Goal: Task Accomplishment & Management: Manage account settings

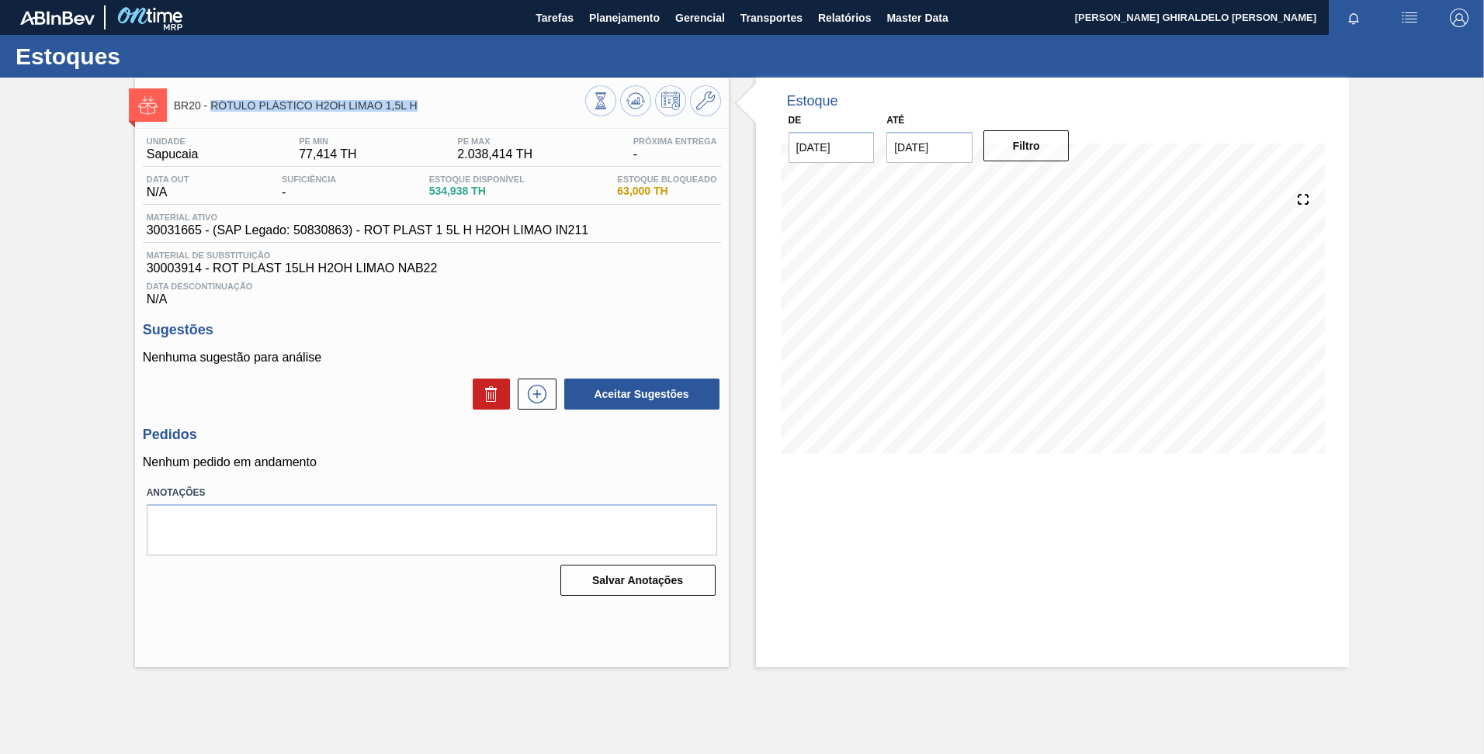
drag, startPoint x: 423, startPoint y: 103, endPoint x: 211, endPoint y: 109, distance: 212.0
click at [211, 109] on span "BR20 - RÓTULO PLÁSTICO H2OH LIMAO 1,5L H" at bounding box center [379, 106] width 411 height 12
copy span "RÓTULO PLÁSTICO H2OH LIMAO 1,5L H"
click at [931, 19] on span "Master Data" at bounding box center [916, 18] width 61 height 19
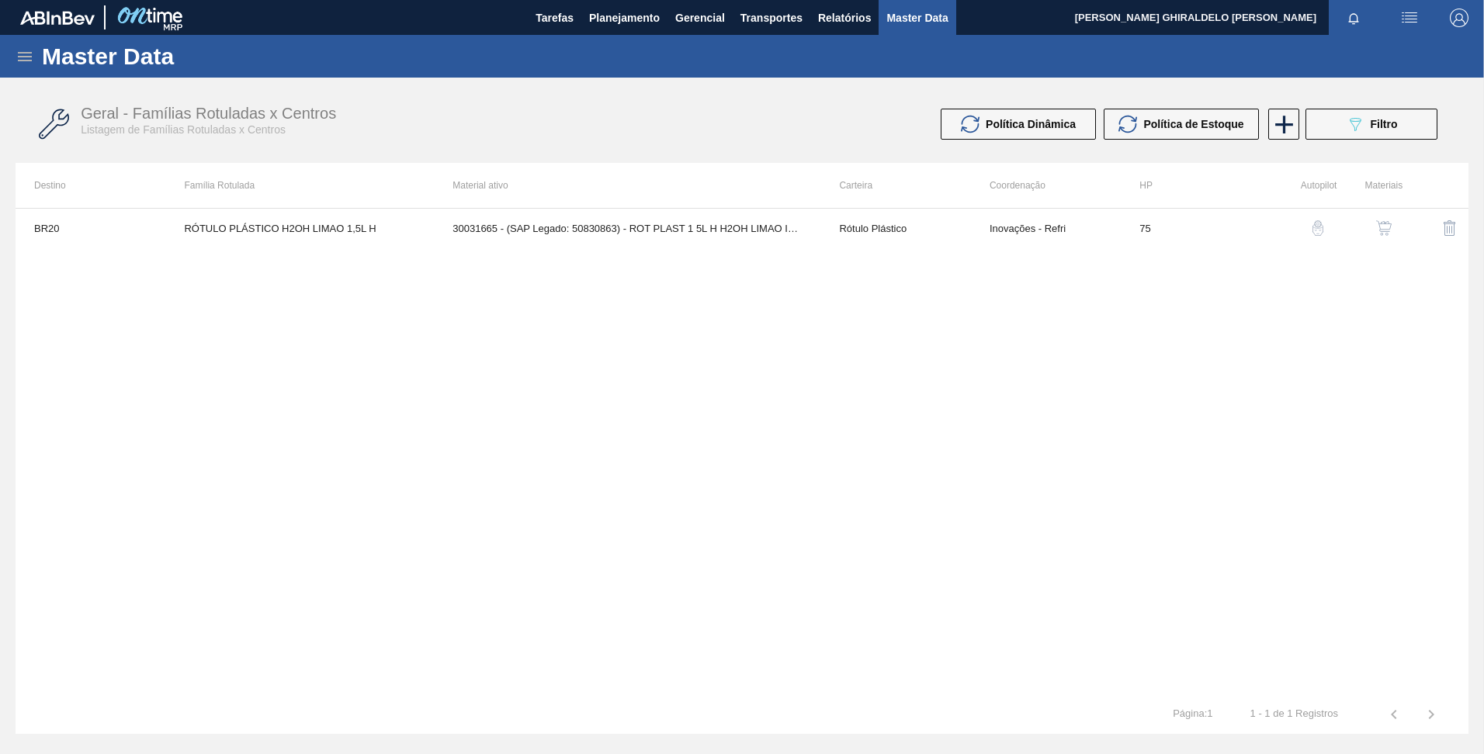
drag, startPoint x: 12, startPoint y: 59, endPoint x: 23, endPoint y: 59, distance: 10.9
click at [14, 59] on div "Master Data" at bounding box center [742, 56] width 1484 height 43
click at [31, 59] on icon at bounding box center [25, 56] width 19 height 19
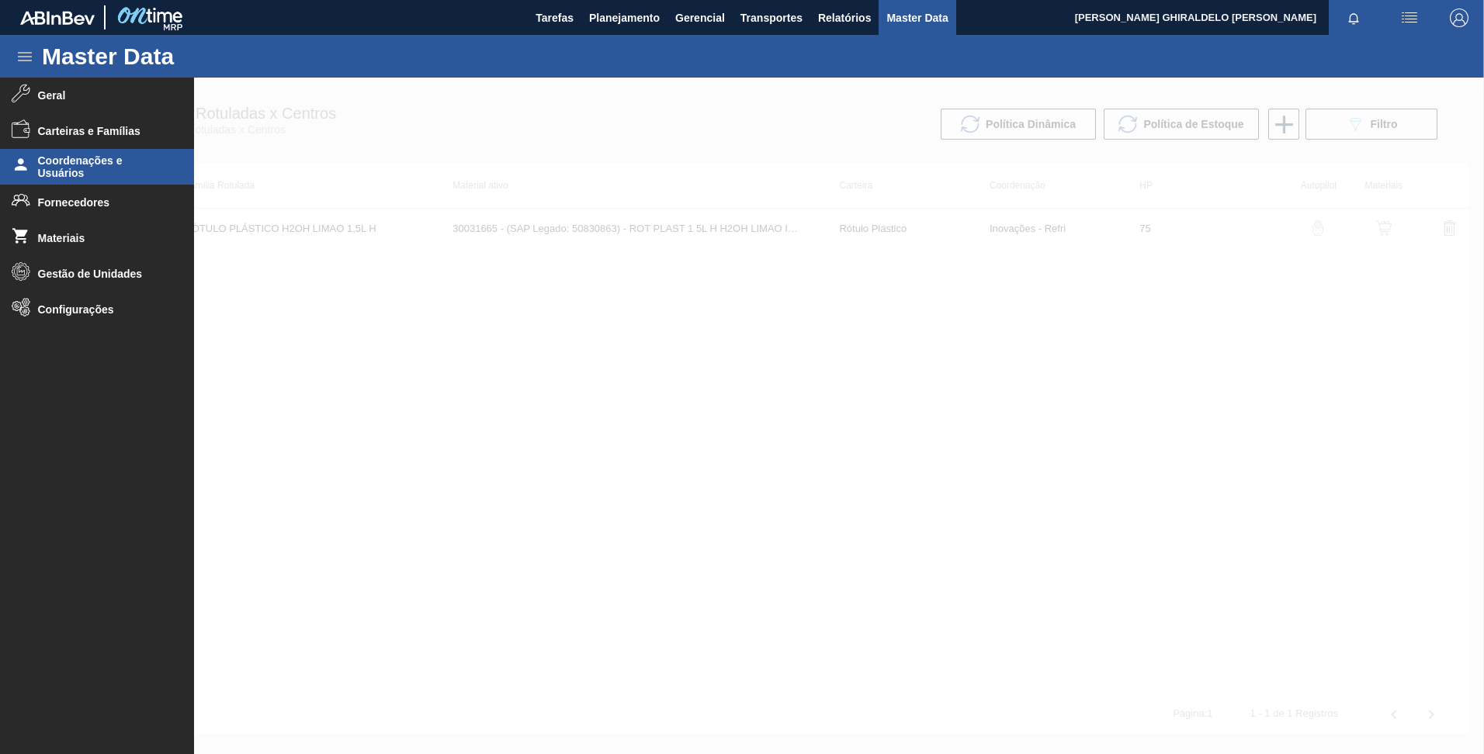
click at [130, 170] on span "Coordenações e Usuários" at bounding box center [102, 166] width 128 height 25
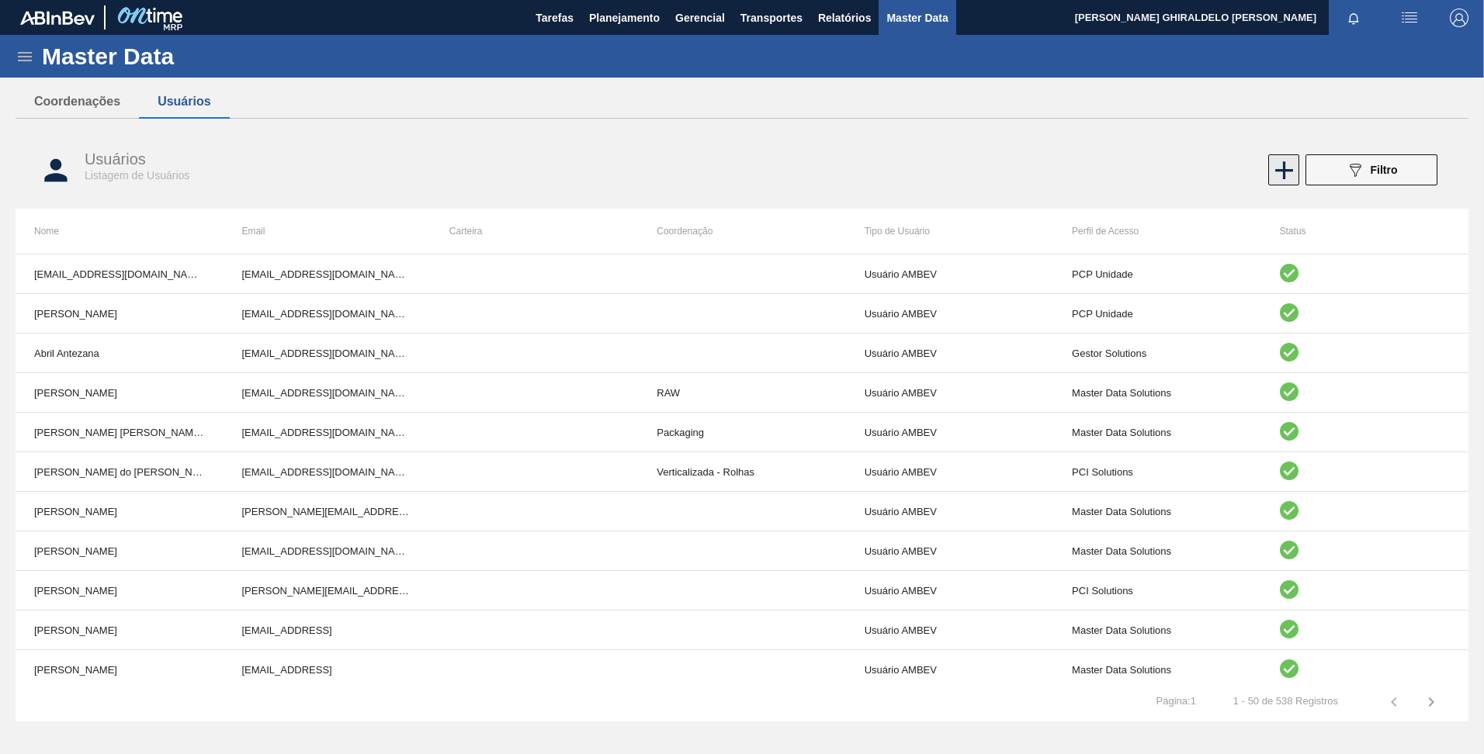
click at [1275, 172] on icon at bounding box center [1284, 170] width 30 height 30
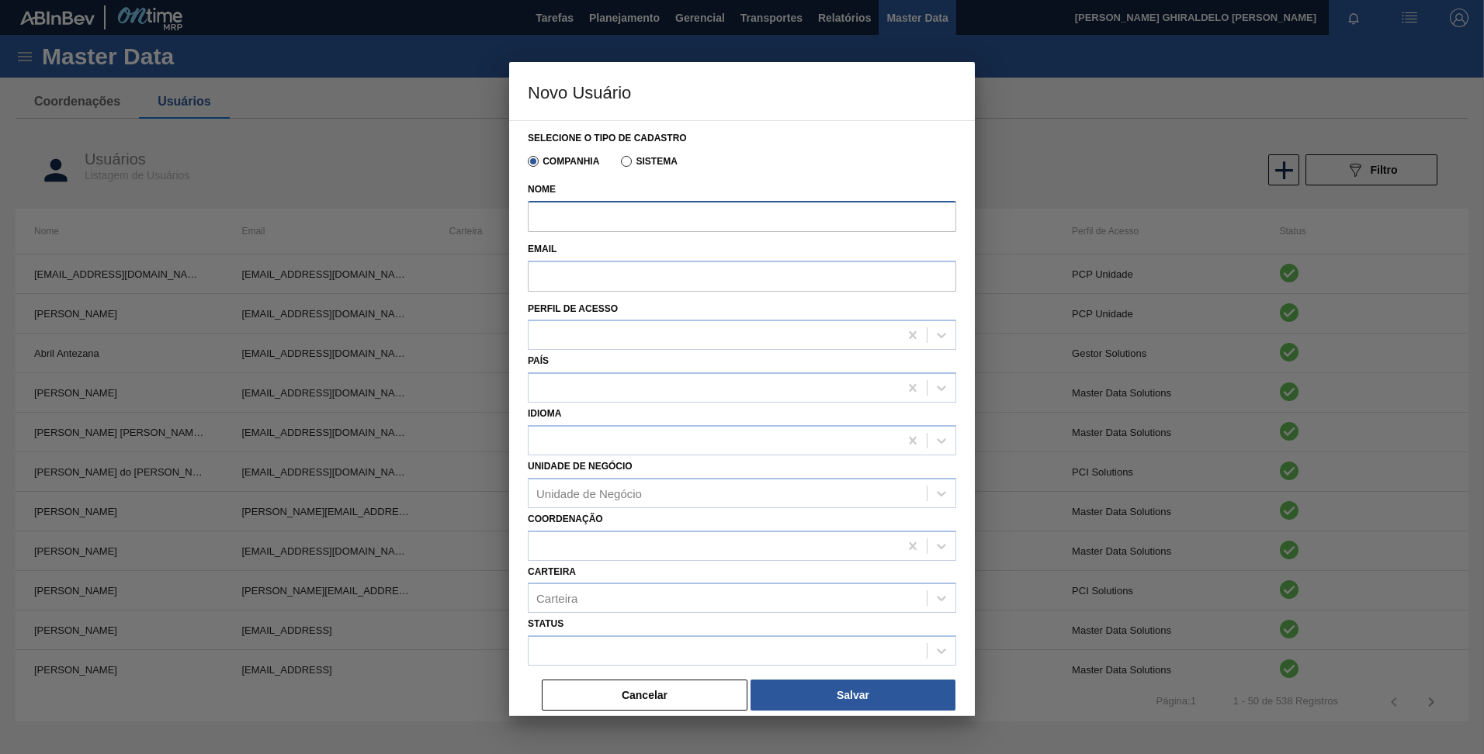
click at [574, 207] on input "Nome" at bounding box center [742, 216] width 428 height 31
paste input "MAYARA PEREIRA DE SOUZA"
type input "MAYARA PEREIRA DE SOUZA"
click at [564, 276] on input "Email" at bounding box center [742, 276] width 428 height 31
paste input "99836796@ab-inbev.com"
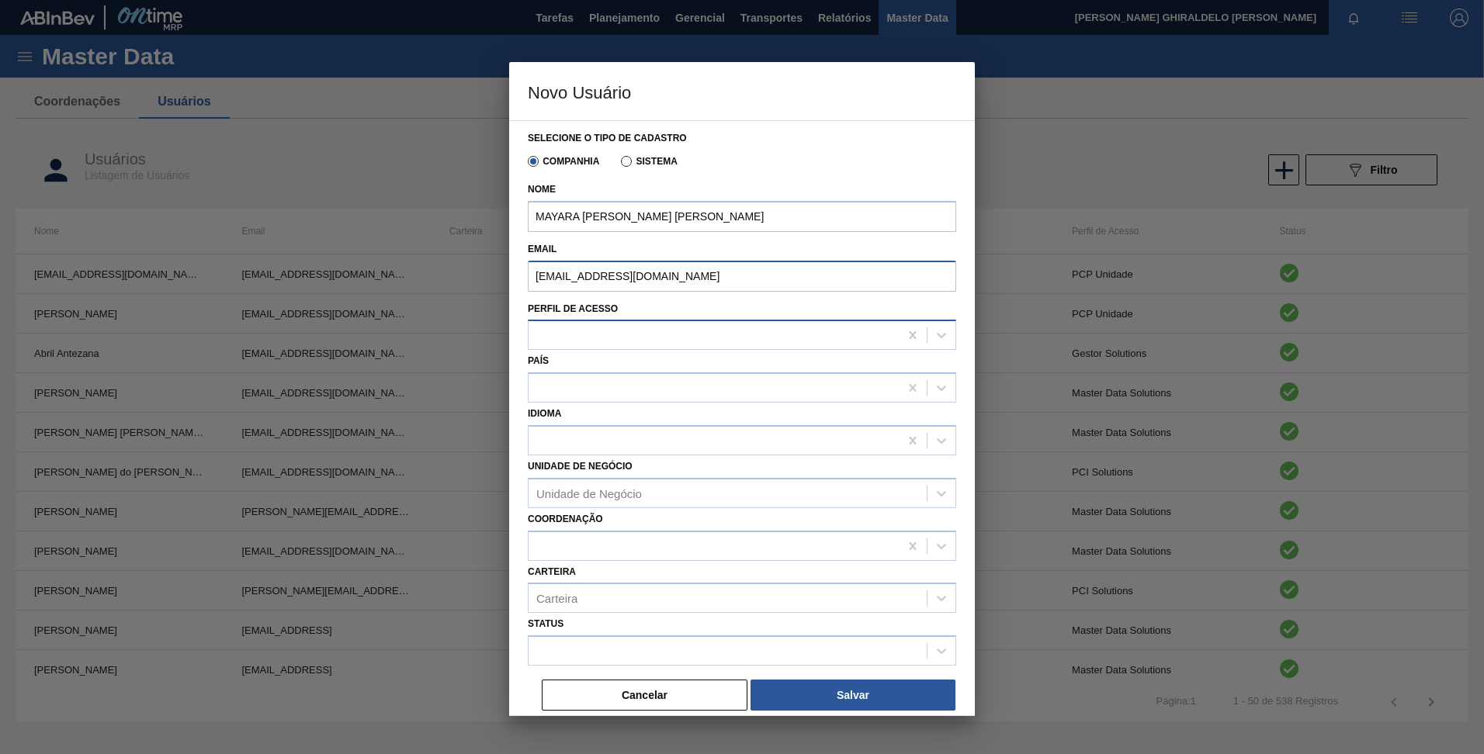
type input "99836796@ab-inbev.com"
click at [564, 344] on div at bounding box center [714, 335] width 370 height 23
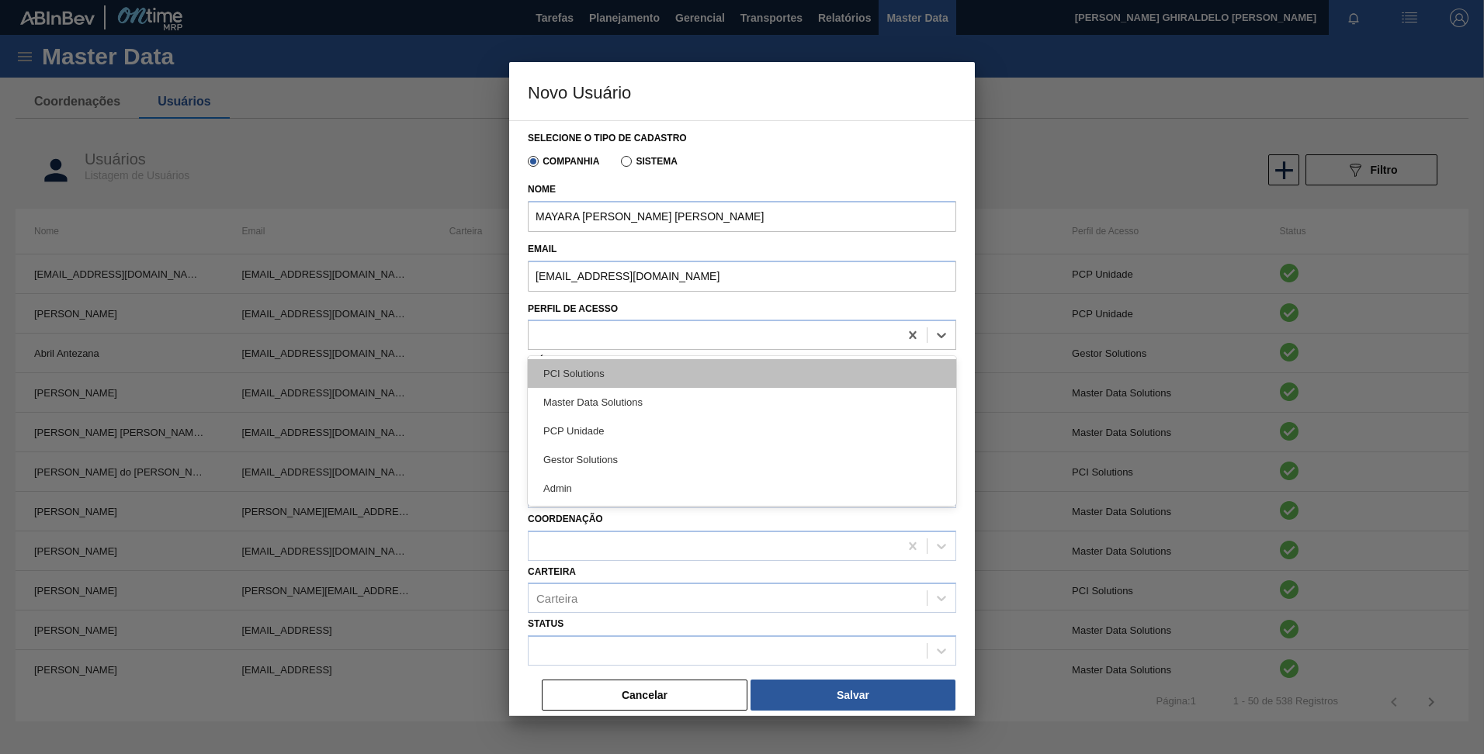
click at [580, 379] on div "PCI Solutions" at bounding box center [742, 373] width 428 height 29
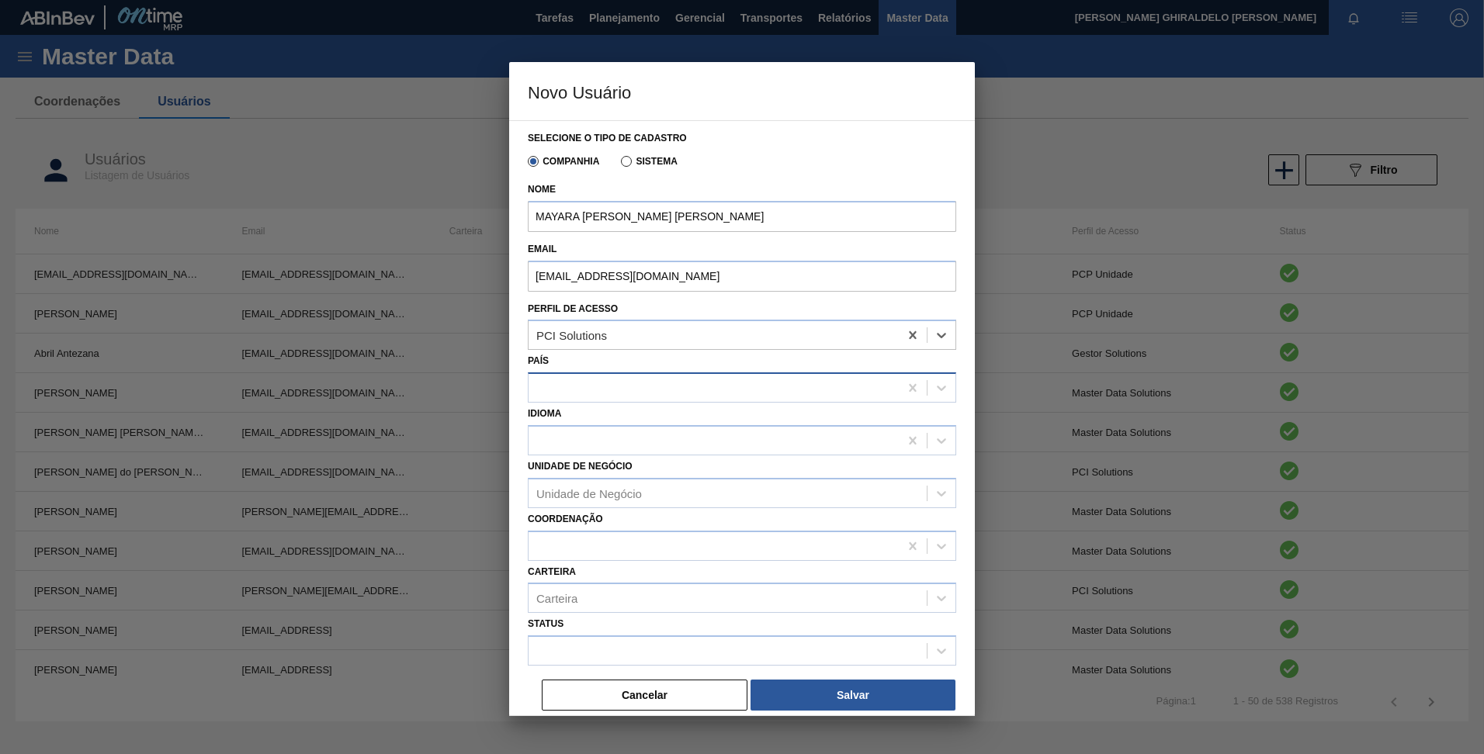
click at [590, 394] on div at bounding box center [714, 388] width 370 height 23
type input "bra"
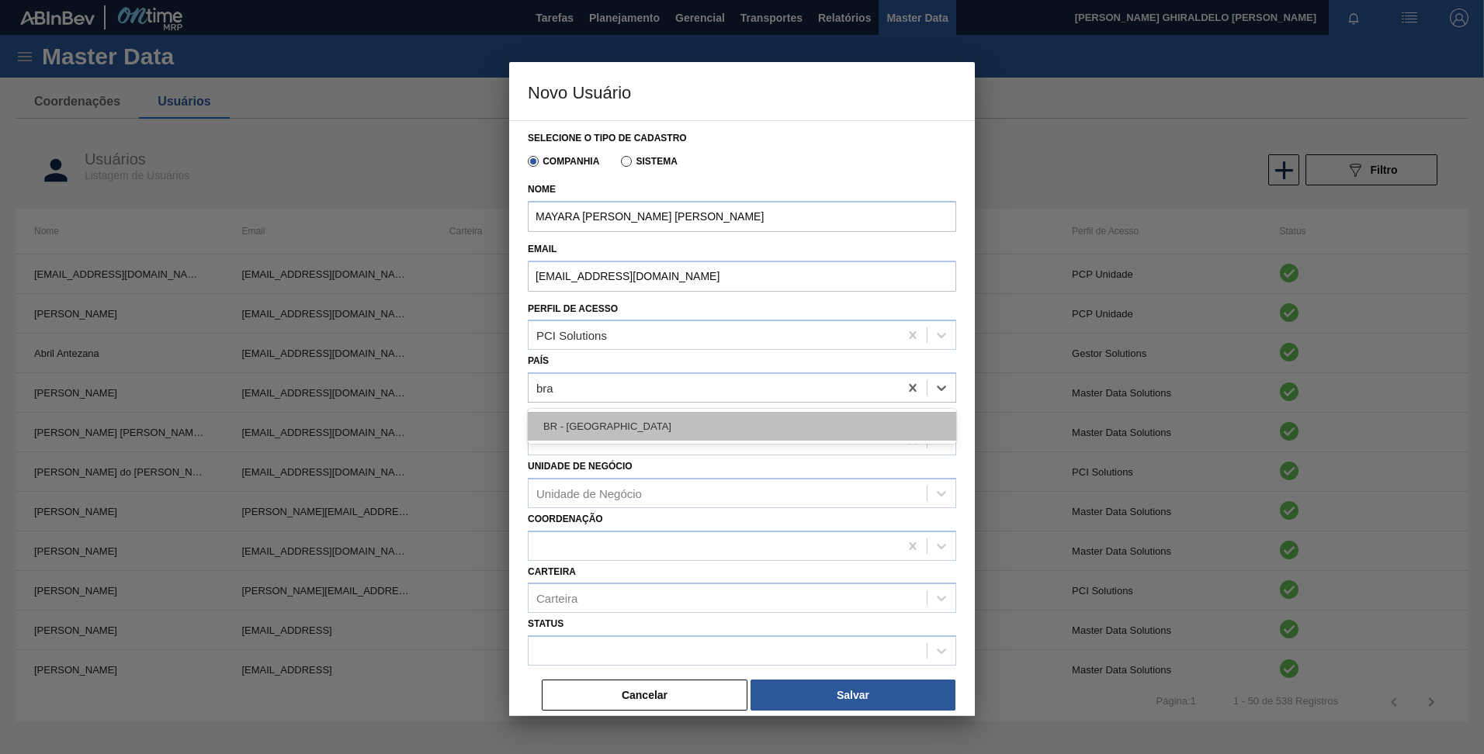
click at [586, 425] on div "BR - Brasil" at bounding box center [742, 426] width 428 height 29
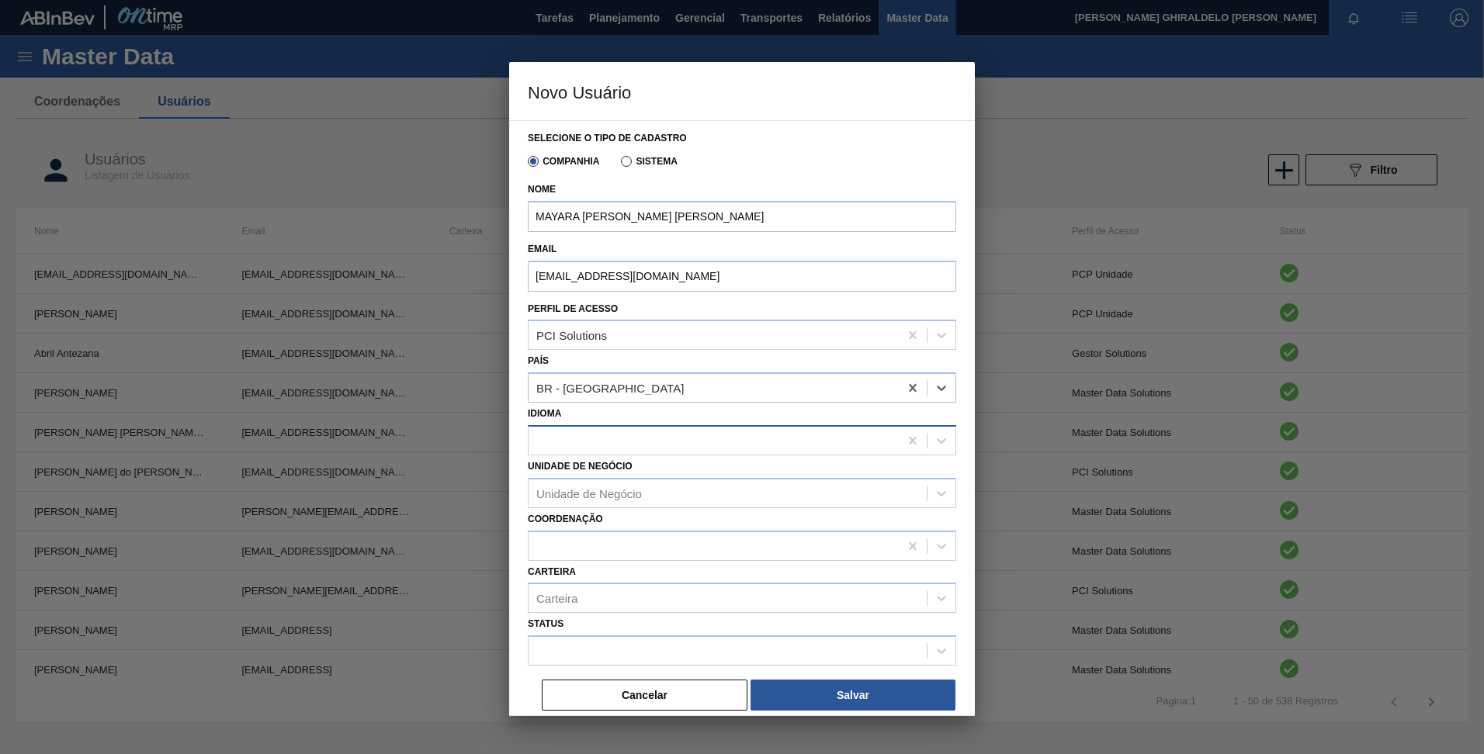
click at [574, 440] on div at bounding box center [714, 440] width 370 height 23
type input "port"
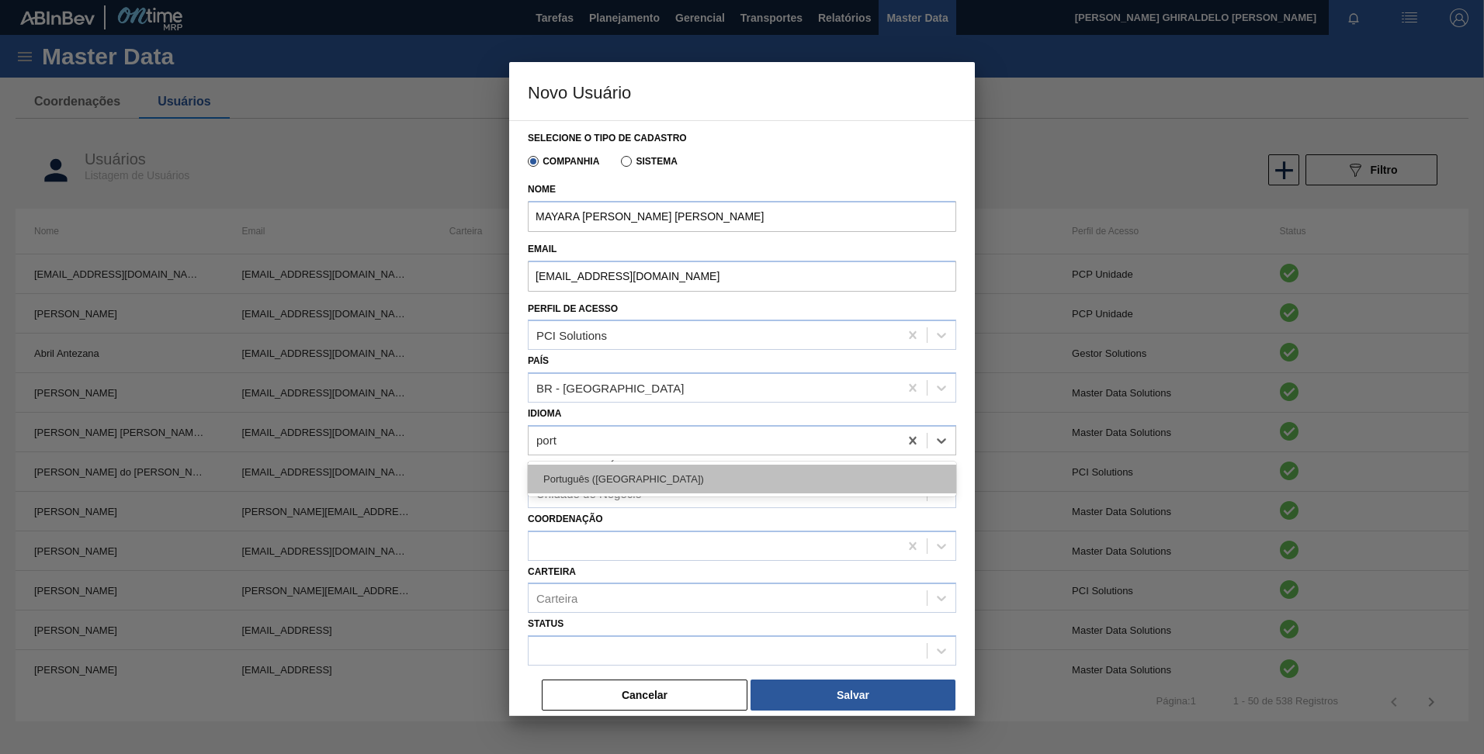
click at [604, 471] on div "Português (Brasil)" at bounding box center [742, 479] width 428 height 29
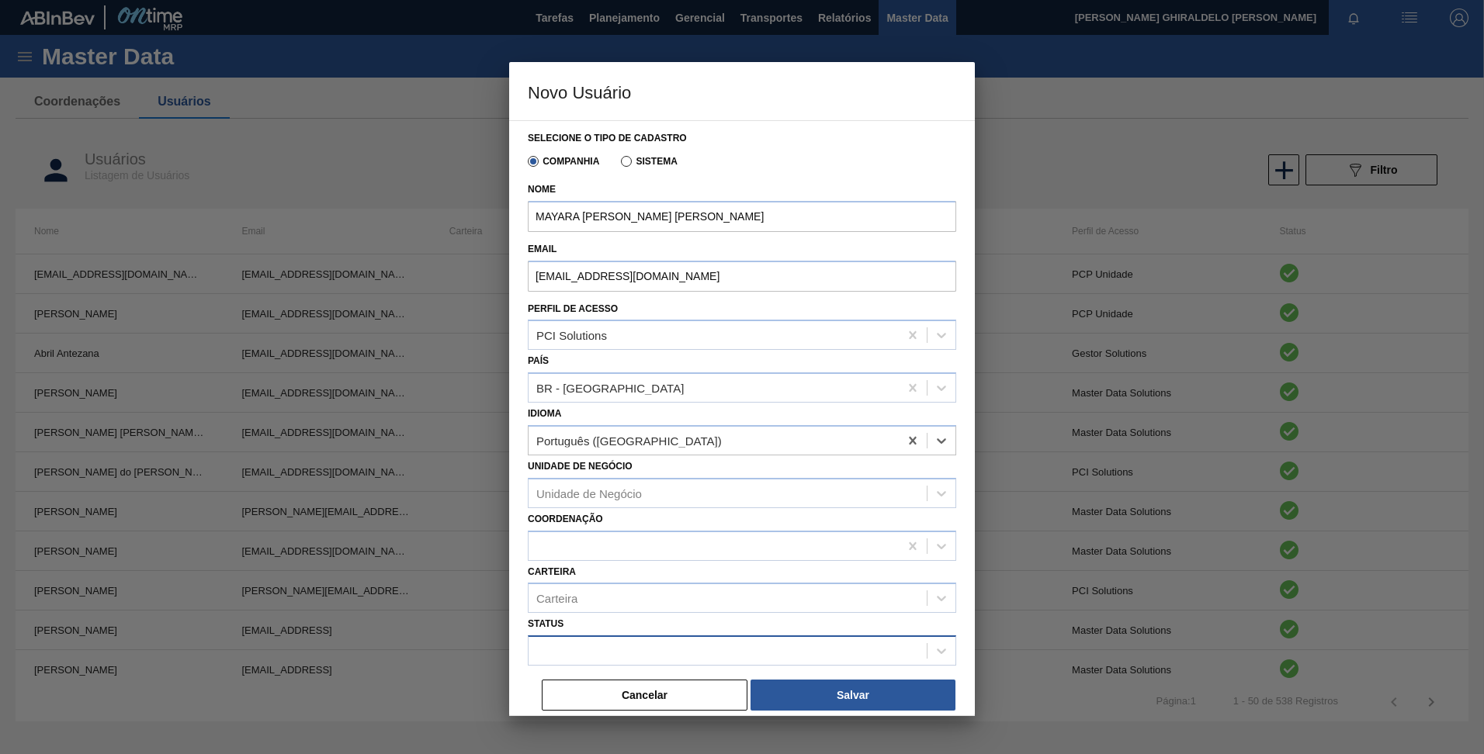
click at [584, 661] on div at bounding box center [728, 651] width 398 height 23
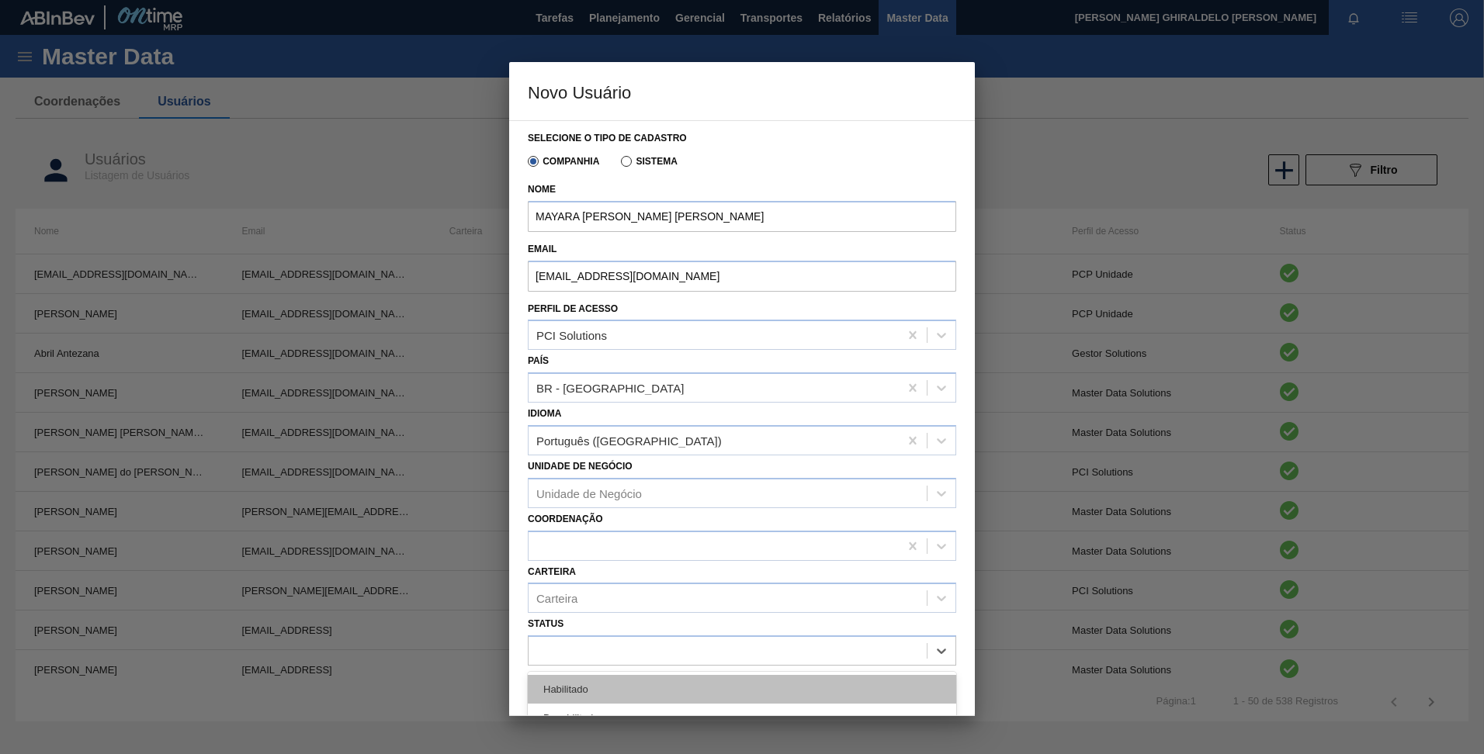
click at [595, 686] on div "Habilitado" at bounding box center [742, 689] width 428 height 29
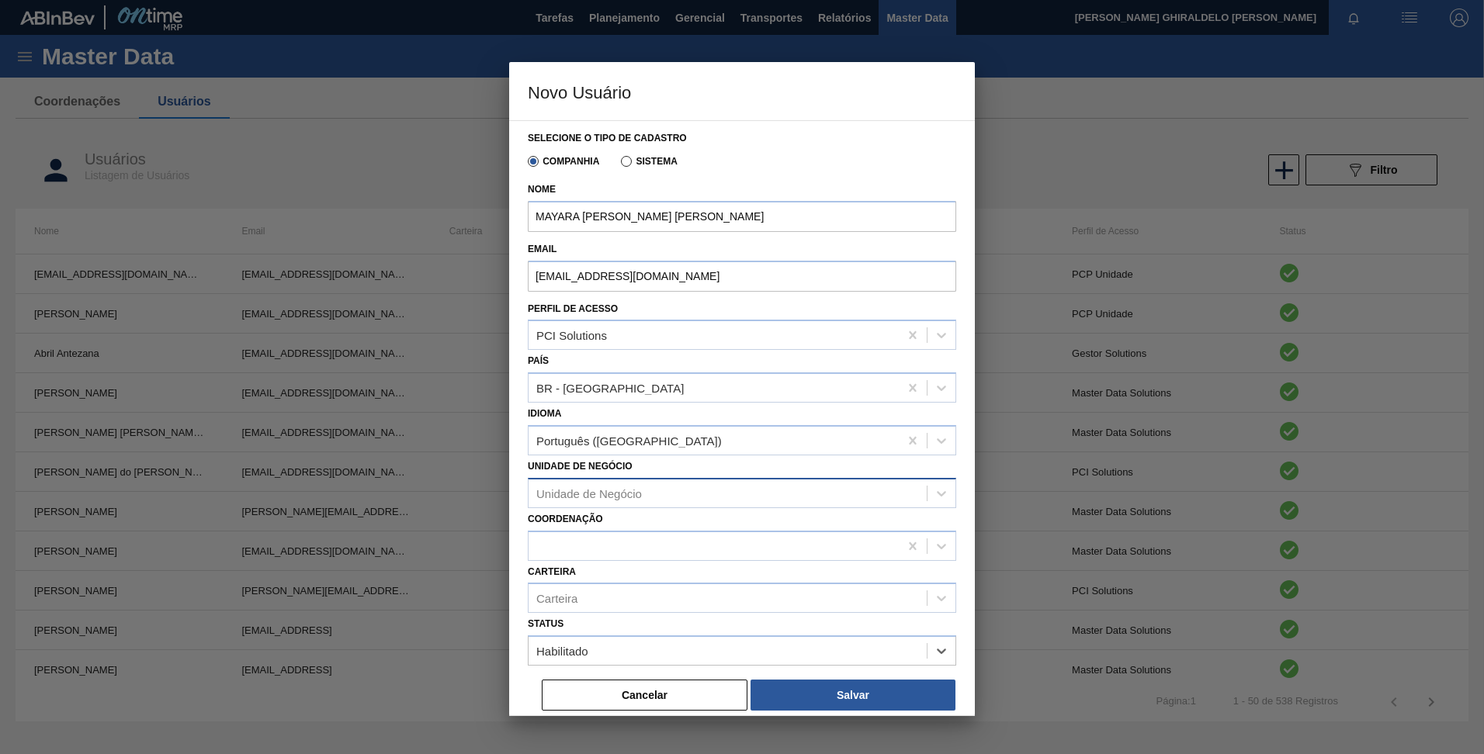
click at [566, 505] on div "Unidade de Negócio" at bounding box center [728, 493] width 398 height 23
type Negócio "aqui"
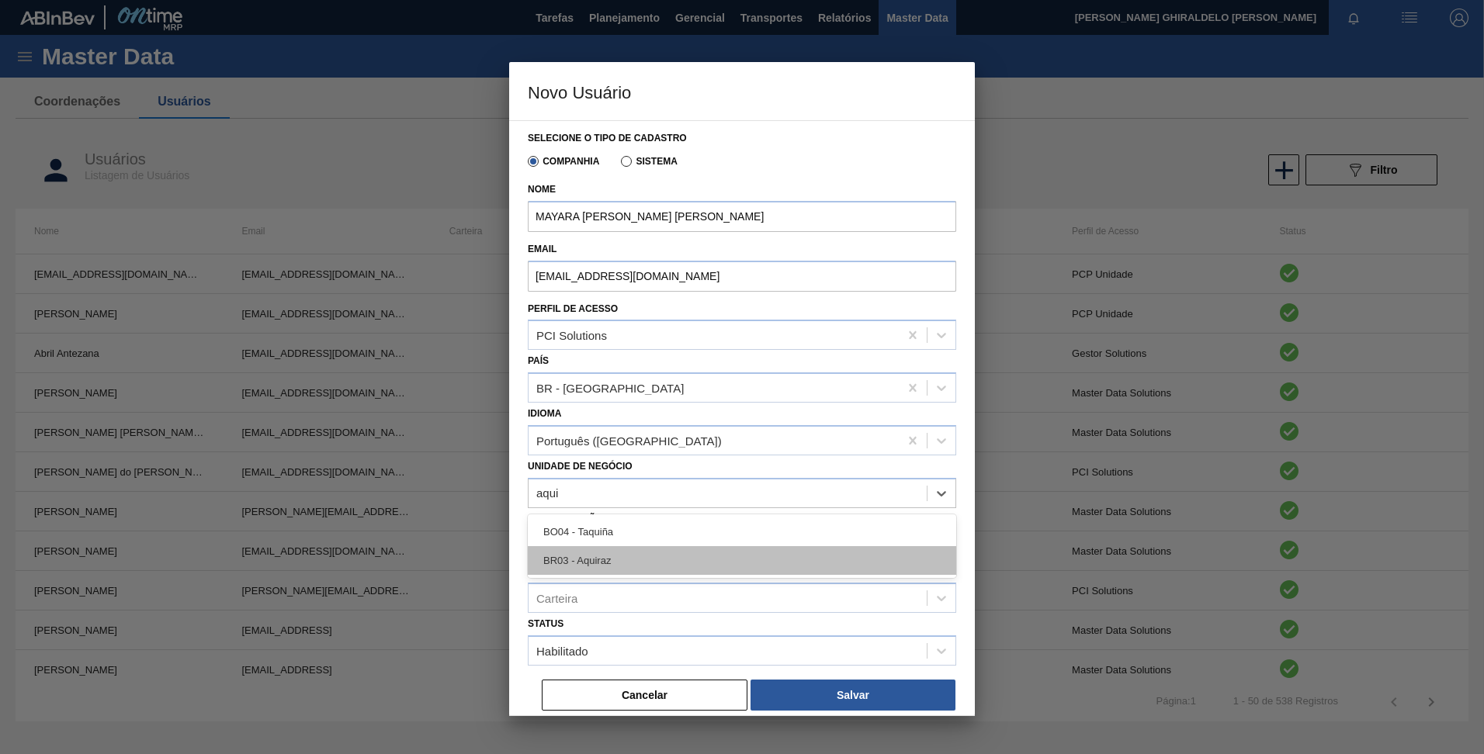
click at [609, 560] on div "BR03 - Aquiraz" at bounding box center [742, 560] width 428 height 29
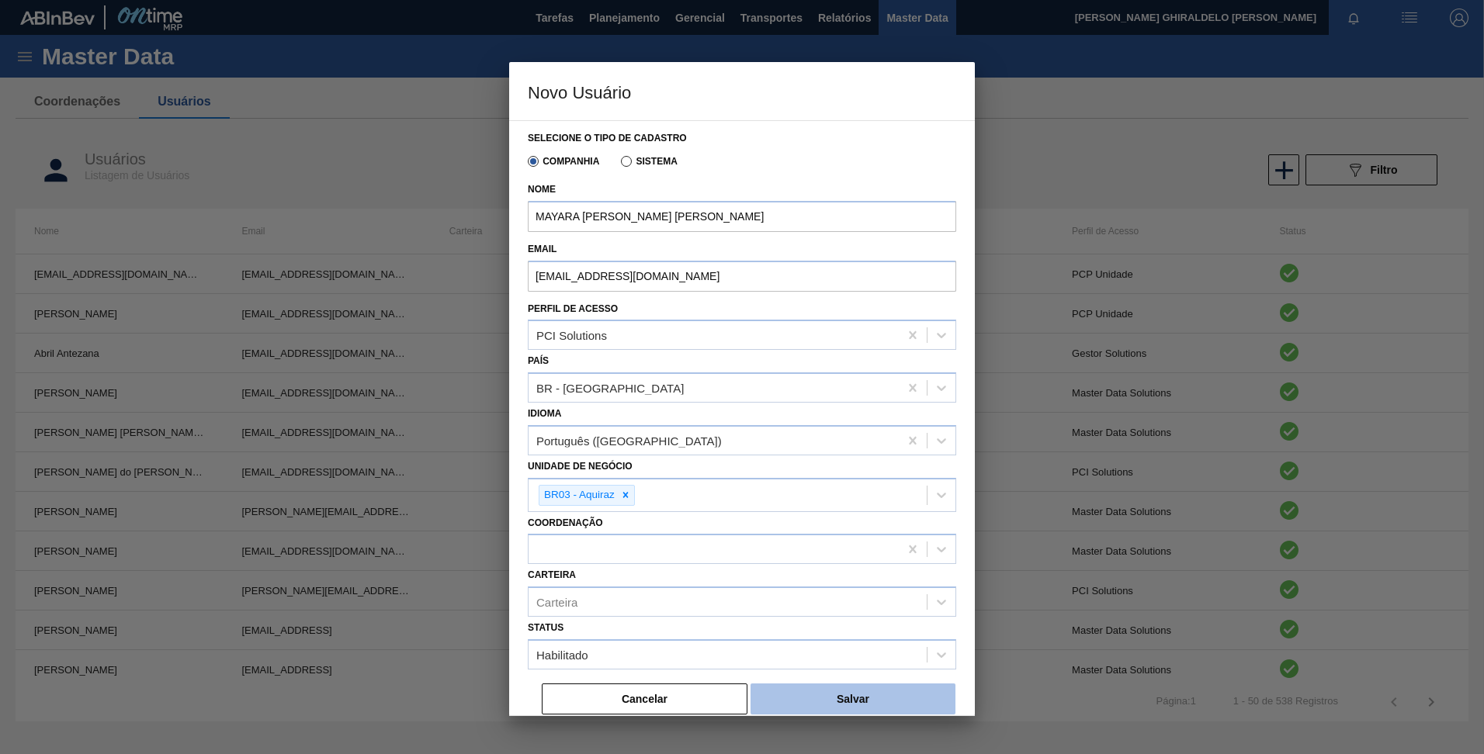
click at [833, 691] on button "Salvar" at bounding box center [853, 699] width 205 height 31
